Goal: Task Accomplishment & Management: Complete application form

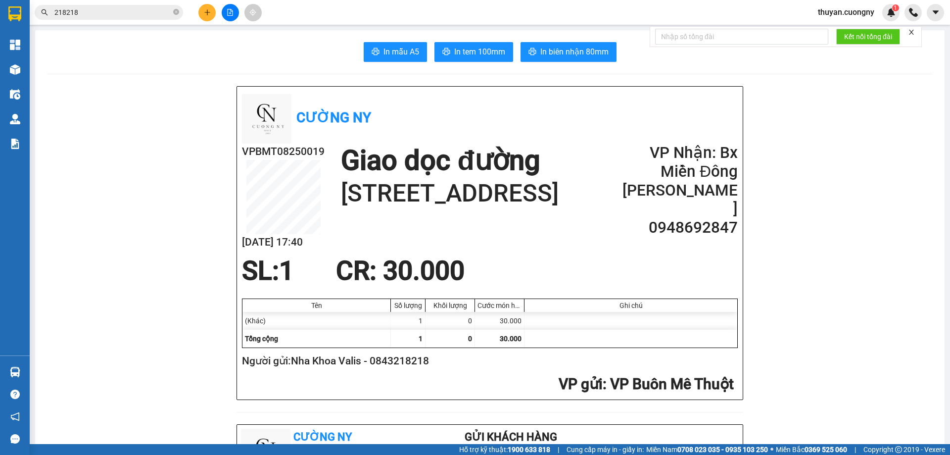
click at [205, 13] on icon "plus" at bounding box center [207, 12] width 7 height 7
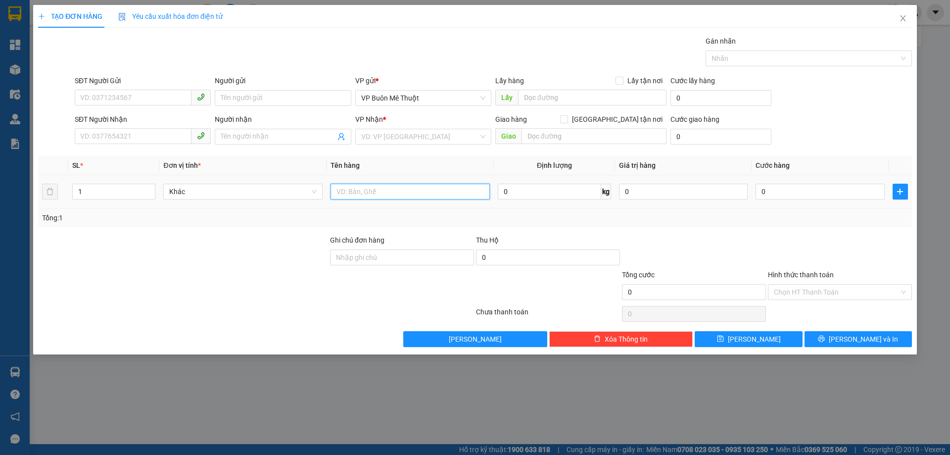
click at [376, 194] on input "text" at bounding box center [410, 192] width 159 height 16
type input "1 thùng sầu riêng lớn"
click at [168, 98] on input "SĐT Người Gửi" at bounding box center [133, 98] width 117 height 16
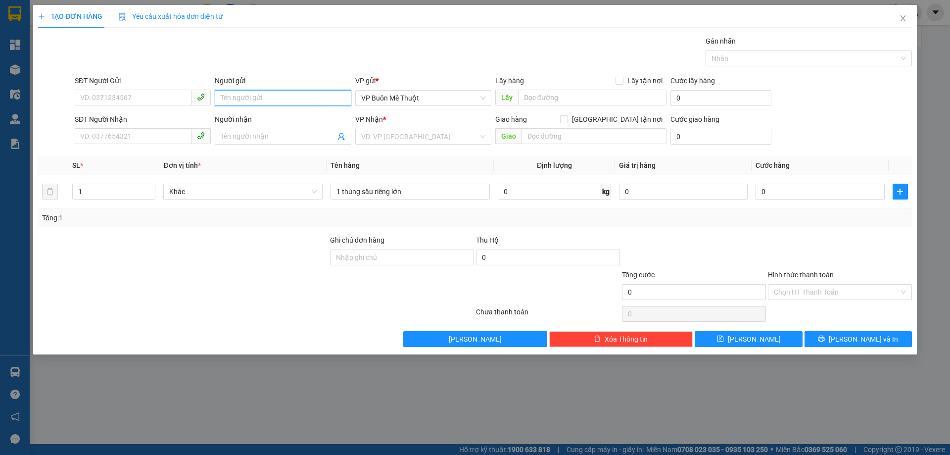
click at [229, 93] on input "Người gửi" at bounding box center [283, 98] width 136 height 16
type input "[PERSON_NAME]"
click at [112, 100] on input "SĐT Người Gửi" at bounding box center [133, 98] width 117 height 16
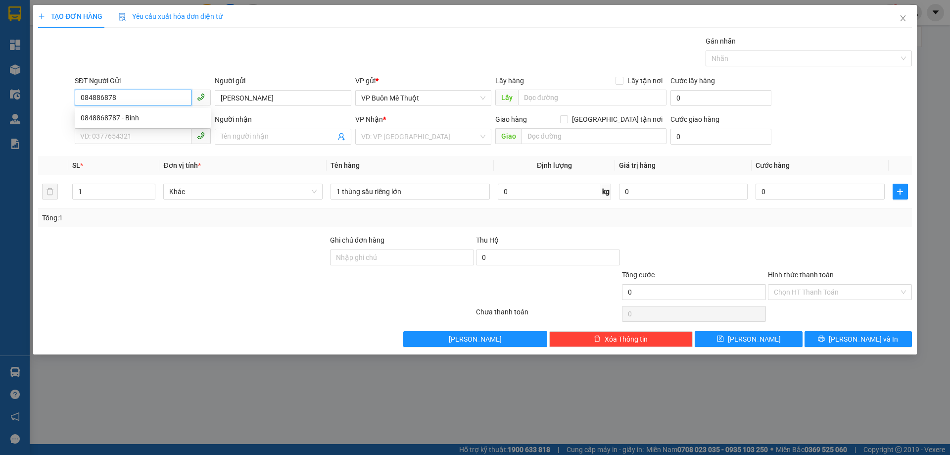
type input "0848868787"
click at [123, 120] on div "0848868787 - Bình" at bounding box center [143, 117] width 124 height 11
type input "Bình"
type input "0374453823"
type input "Cây Xăng ASD Thới Hòa Bến Cát BÌnh Dương"
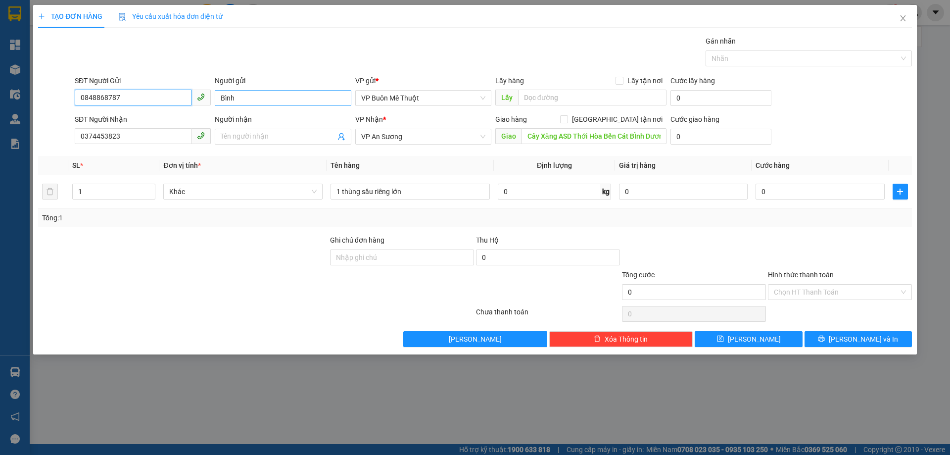
type input "0848868787"
click at [221, 95] on input "Bình" at bounding box center [283, 98] width 136 height 16
type input "[PERSON_NAME]"
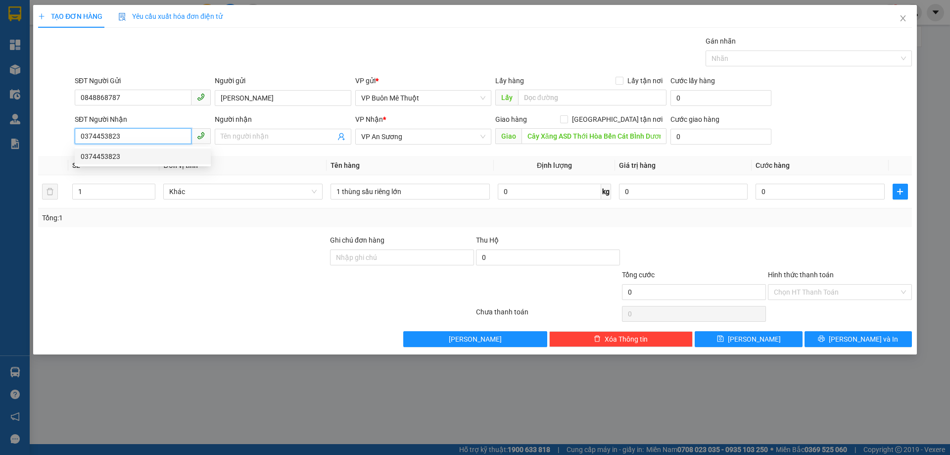
drag, startPoint x: 143, startPoint y: 138, endPoint x: 64, endPoint y: 134, distance: 78.8
click at [64, 134] on div "SĐT Người Nhận 0374453823 Người nhận Tên người nhận VP Nhận * VP An Sương Giao …" at bounding box center [475, 131] width 876 height 35
click at [286, 137] on input "Người nhận" at bounding box center [278, 136] width 114 height 11
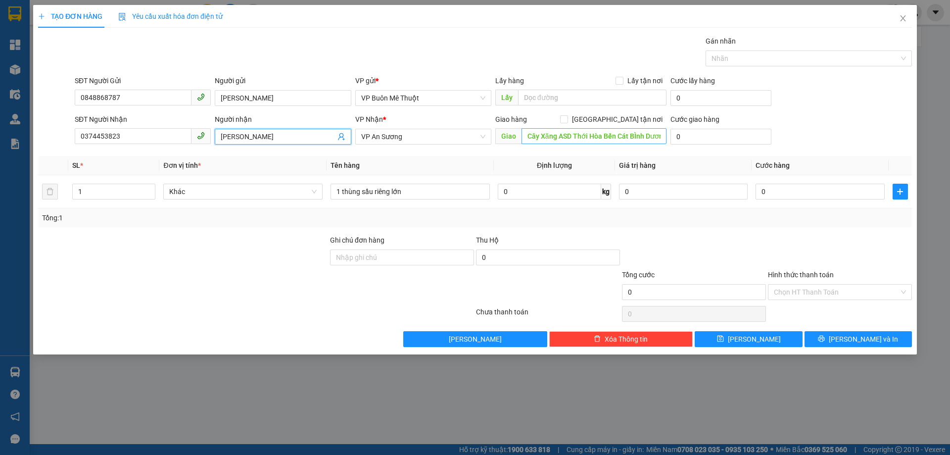
type input "[PERSON_NAME]"
click at [525, 134] on input "Cây Xăng ASD Thới Hòa Bến Cát BÌnh Dương" at bounding box center [594, 136] width 145 height 16
click at [483, 136] on span "VP An Sương" at bounding box center [423, 136] width 124 height 15
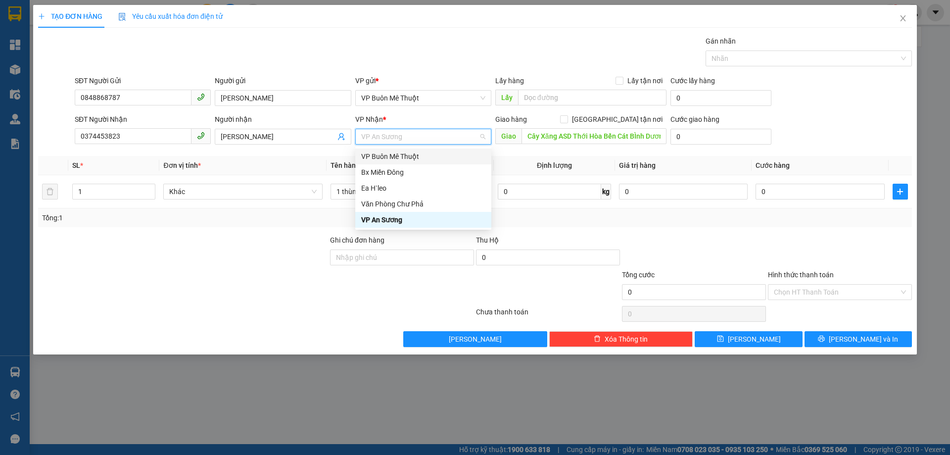
click at [419, 156] on div "VP Buôn Mê Thuột" at bounding box center [423, 156] width 124 height 11
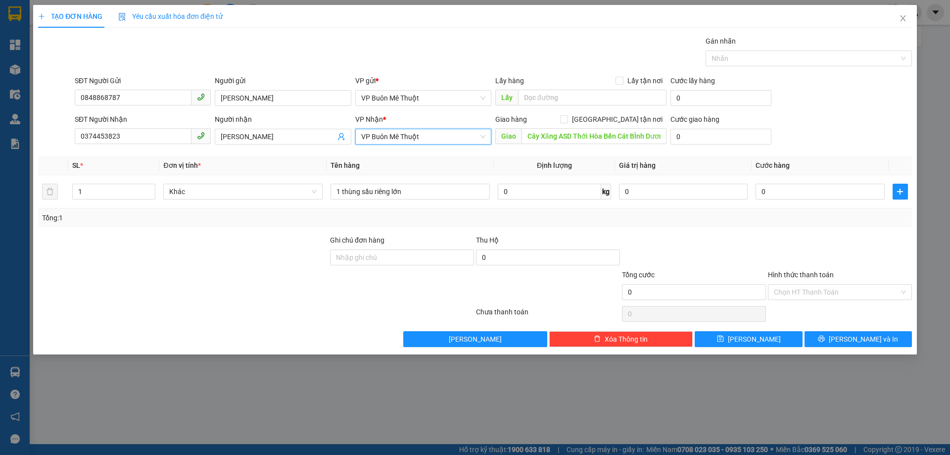
click at [479, 137] on span "VP Buôn Mê Thuột" at bounding box center [423, 136] width 124 height 15
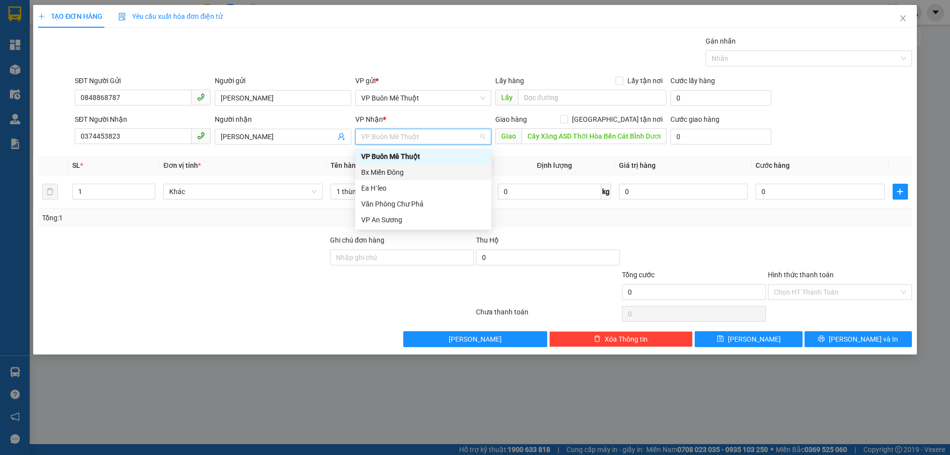
click at [418, 168] on div "Bx Miền Đông" at bounding box center [423, 172] width 124 height 11
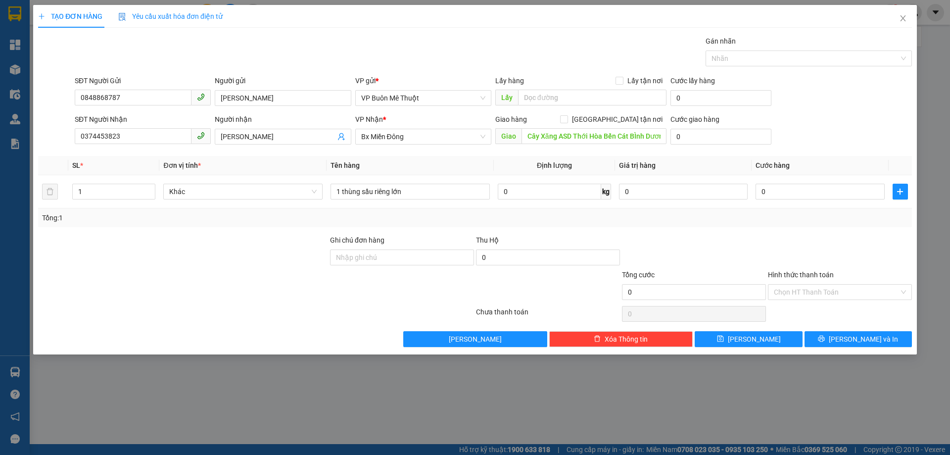
drag, startPoint x: 861, startPoint y: 123, endPoint x: 701, endPoint y: 108, distance: 160.5
click at [859, 123] on div "SĐT Người Nhận 0374453823 Người nhận Mai Thị Thùy VP Nhận * Bx Miền Đông Giao …" at bounding box center [493, 131] width 841 height 35
click at [409, 259] on input "Ghi chú đơn hàng" at bounding box center [402, 257] width 144 height 16
click at [865, 337] on span "[PERSON_NAME] và In" at bounding box center [863, 339] width 69 height 11
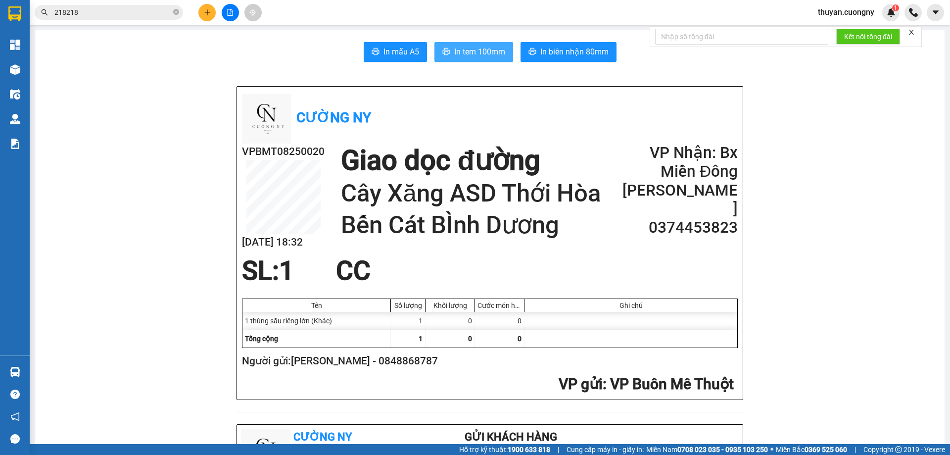
click at [477, 51] on span "In tem 100mm" at bounding box center [479, 52] width 51 height 12
click at [479, 55] on span "In tem 100mm" at bounding box center [479, 52] width 51 height 12
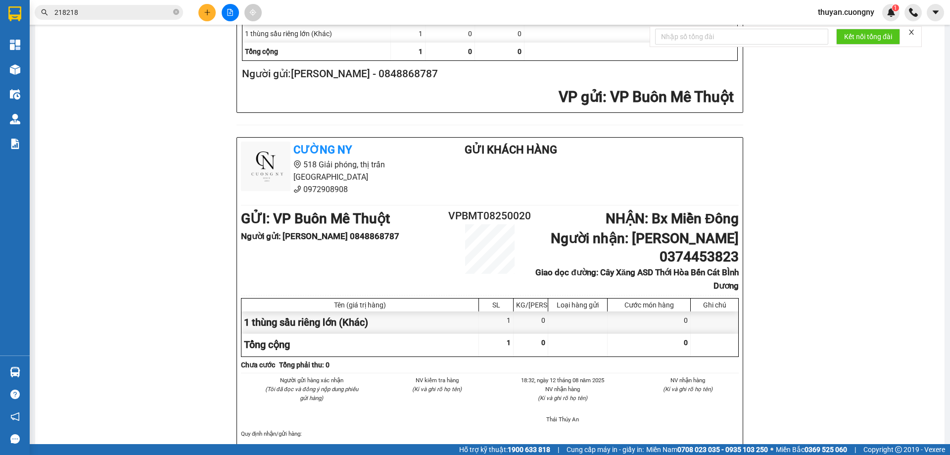
scroll to position [148, 0]
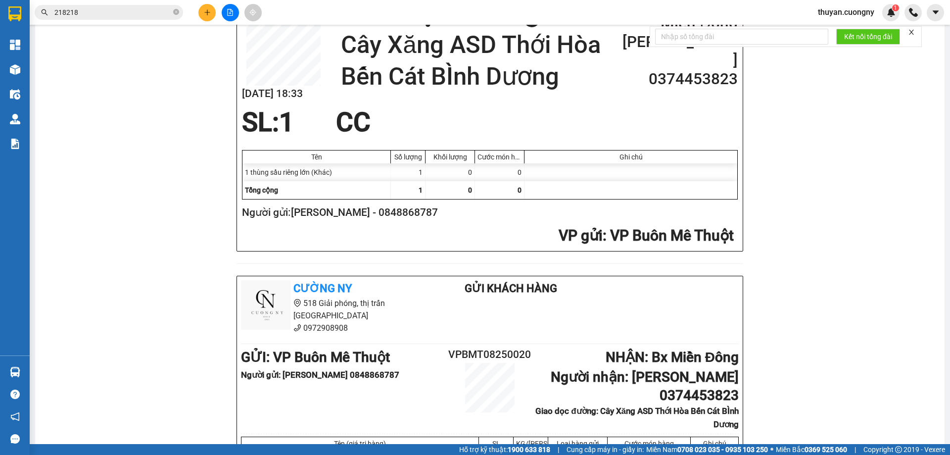
click at [404, 212] on h2 "Người gửi: [PERSON_NAME] - 0848868787" at bounding box center [488, 212] width 492 height 16
copy h2 "0848868787"
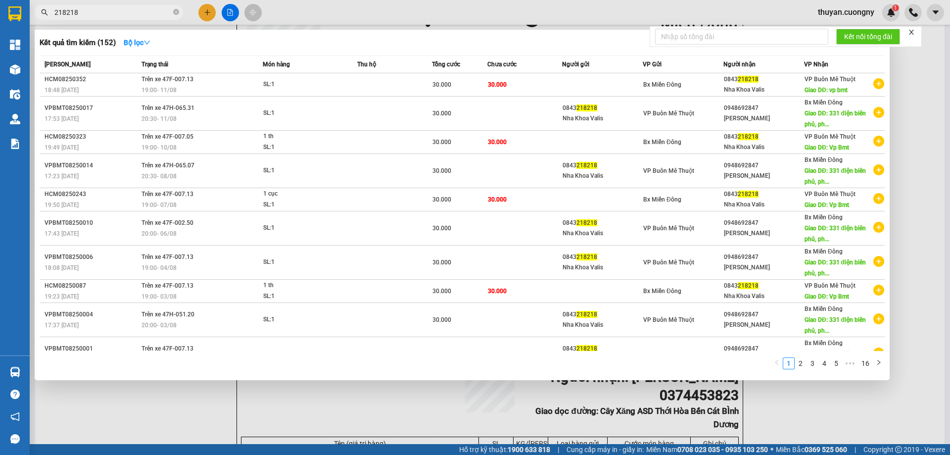
drag, startPoint x: 122, startPoint y: 15, endPoint x: 9, endPoint y: 1, distance: 113.7
click at [9, 2] on section "Kết quả tìm kiếm ( 152 ) Bộ lọc Mã ĐH Trạng thái Món hàng Thu hộ Tổng cước Chưa…" at bounding box center [475, 227] width 950 height 455
paste input "0848868787"
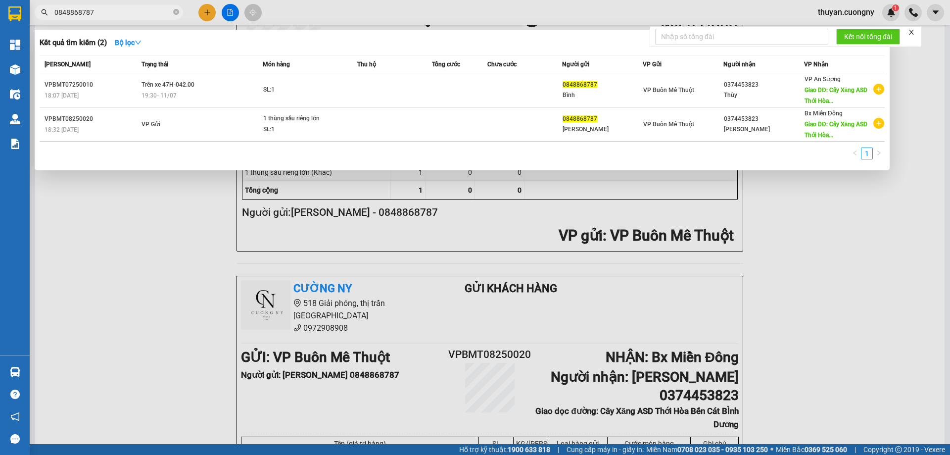
type input "0848868787"
click at [890, 274] on div at bounding box center [475, 227] width 950 height 455
